Goal: Find contact information: Find contact information

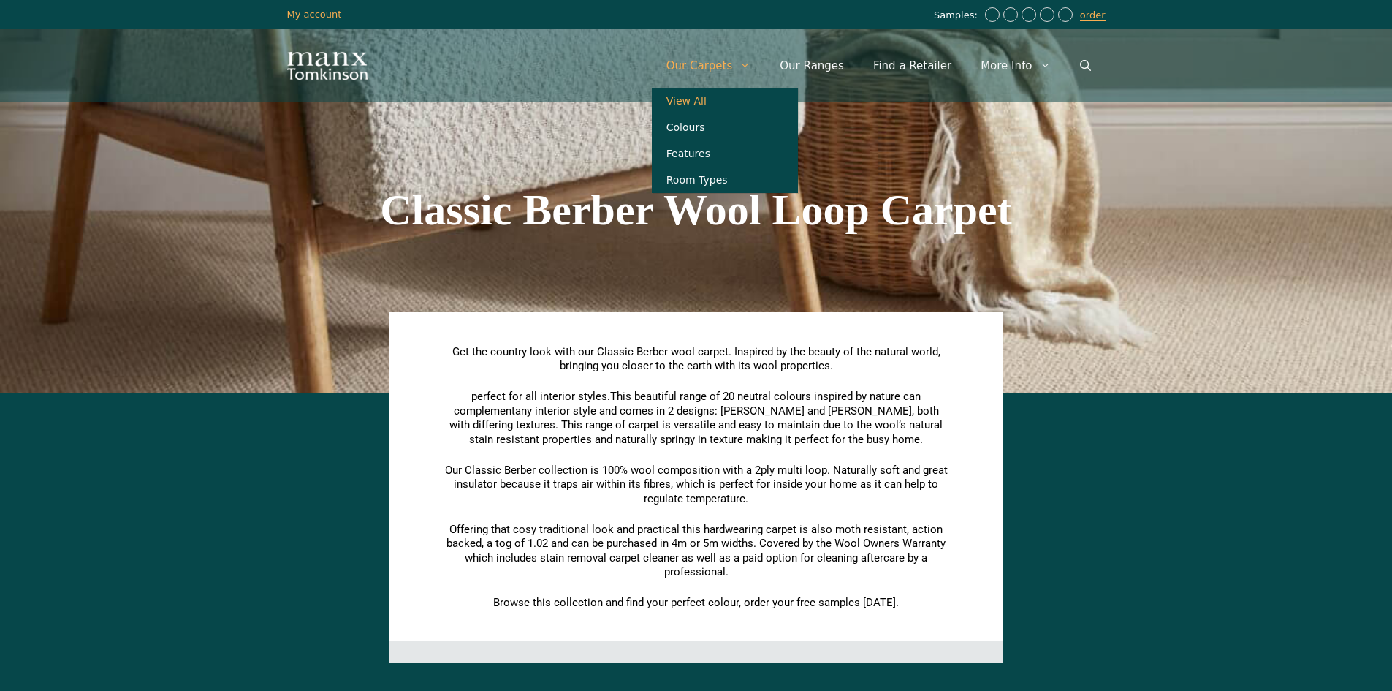
click at [751, 91] on link "View All" at bounding box center [725, 101] width 146 height 26
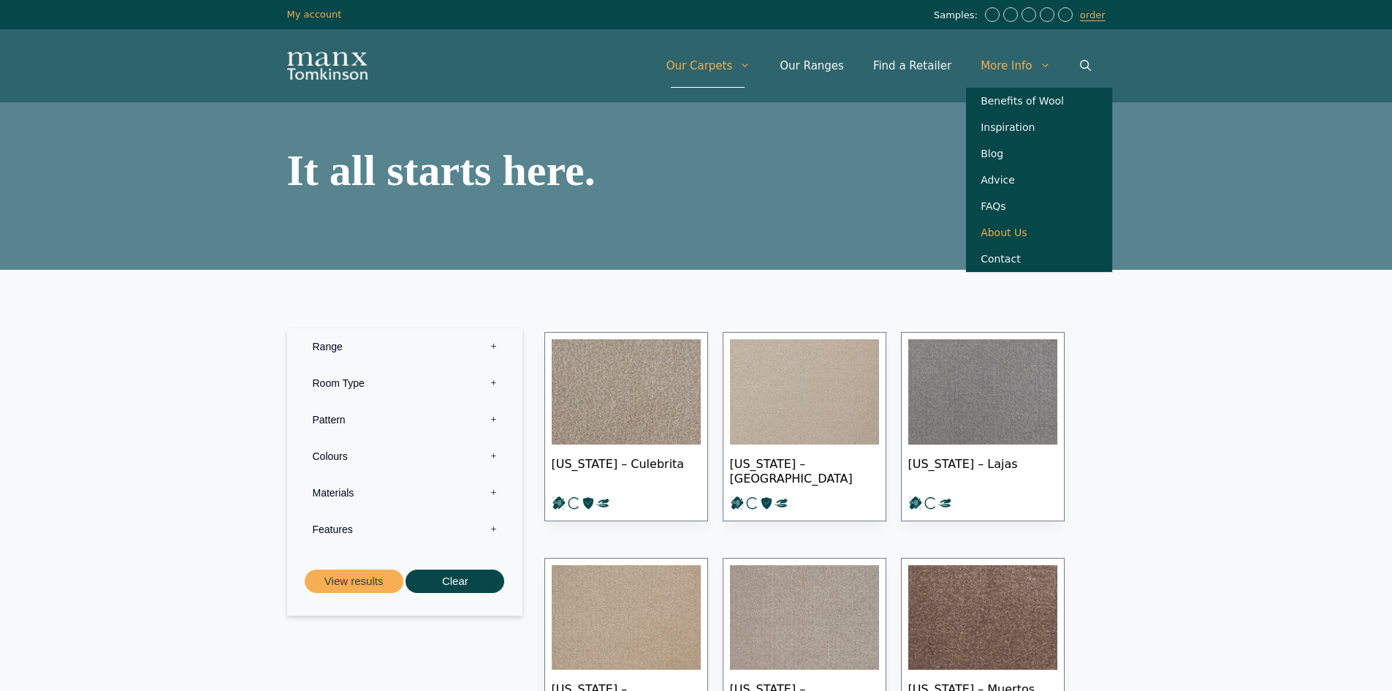
click at [994, 246] on link "About Us" at bounding box center [1039, 232] width 146 height 26
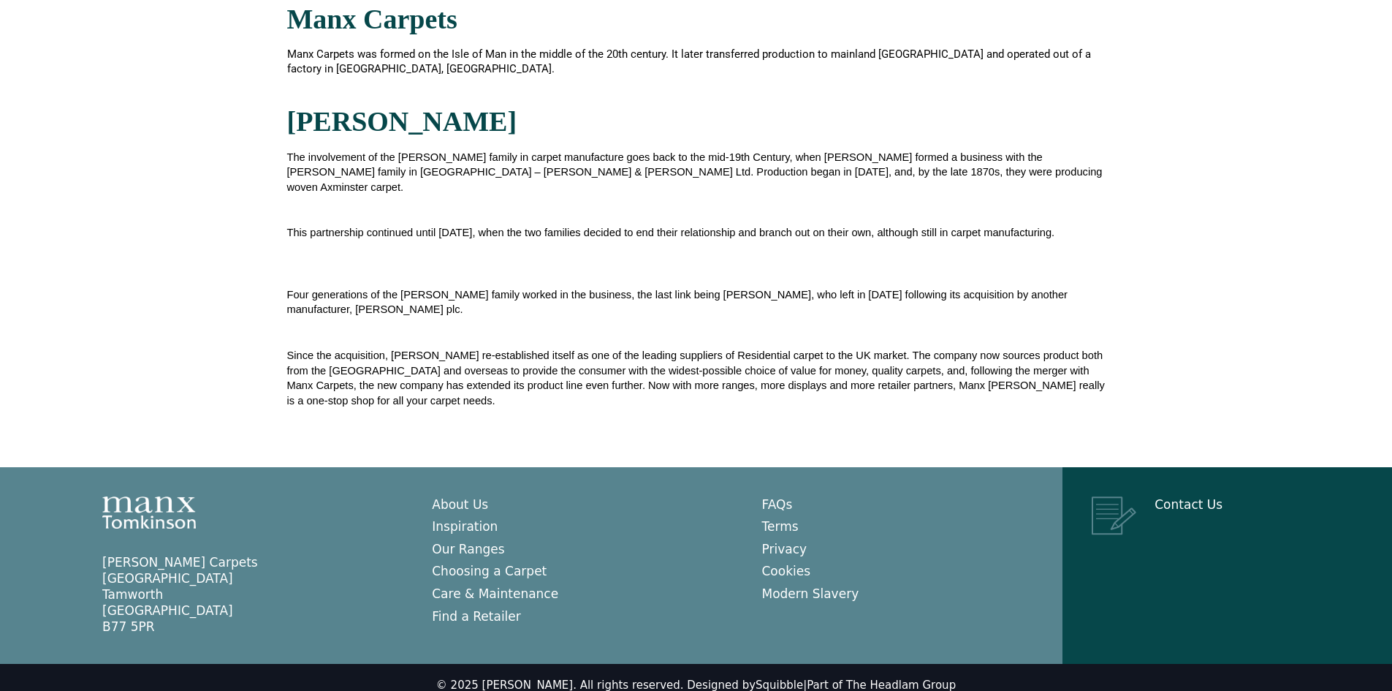
scroll to position [440, 0]
click at [1196, 496] on link "Contact Us" at bounding box center [1189, 503] width 68 height 15
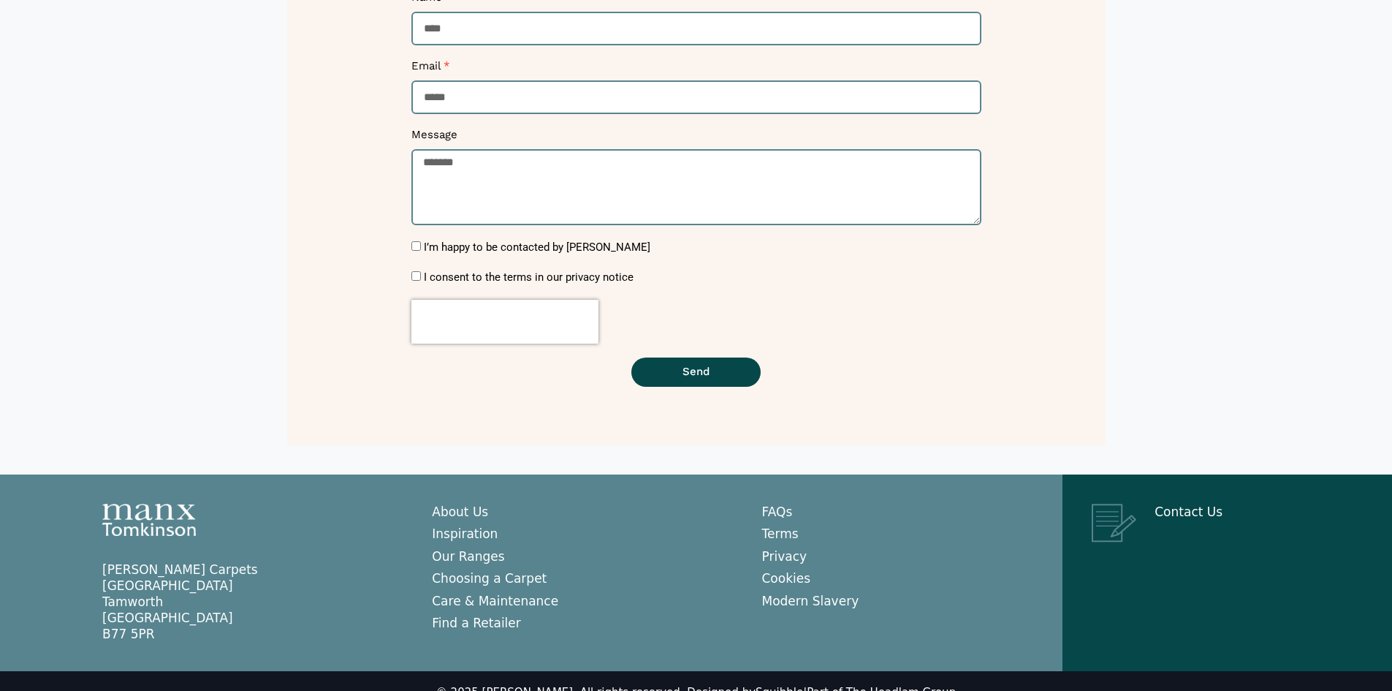
scroll to position [365, 0]
